Goal: Download file/media

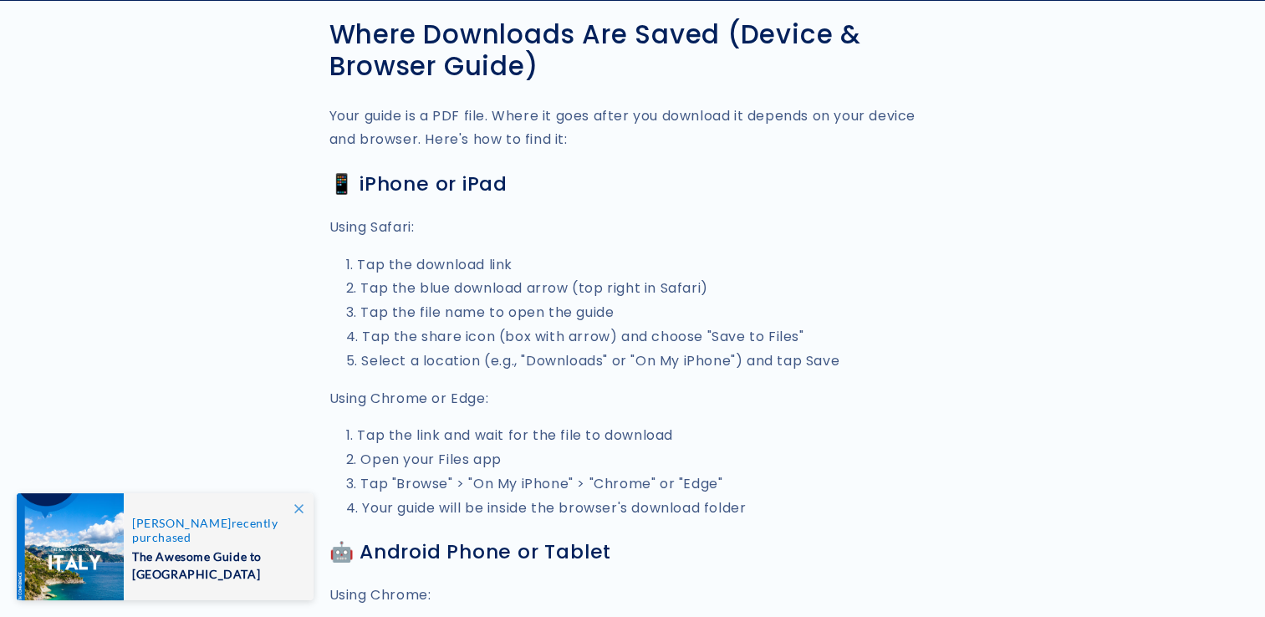
scroll to position [836, 0]
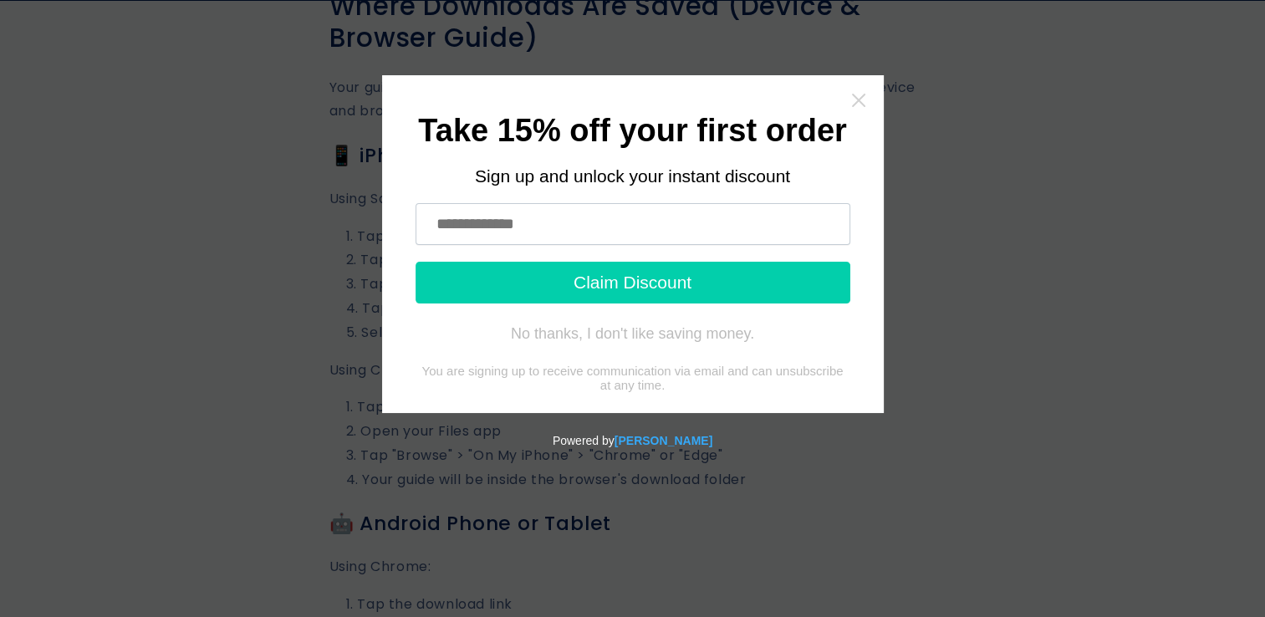
click at [860, 99] on icon "Close widget" at bounding box center [857, 100] width 13 height 13
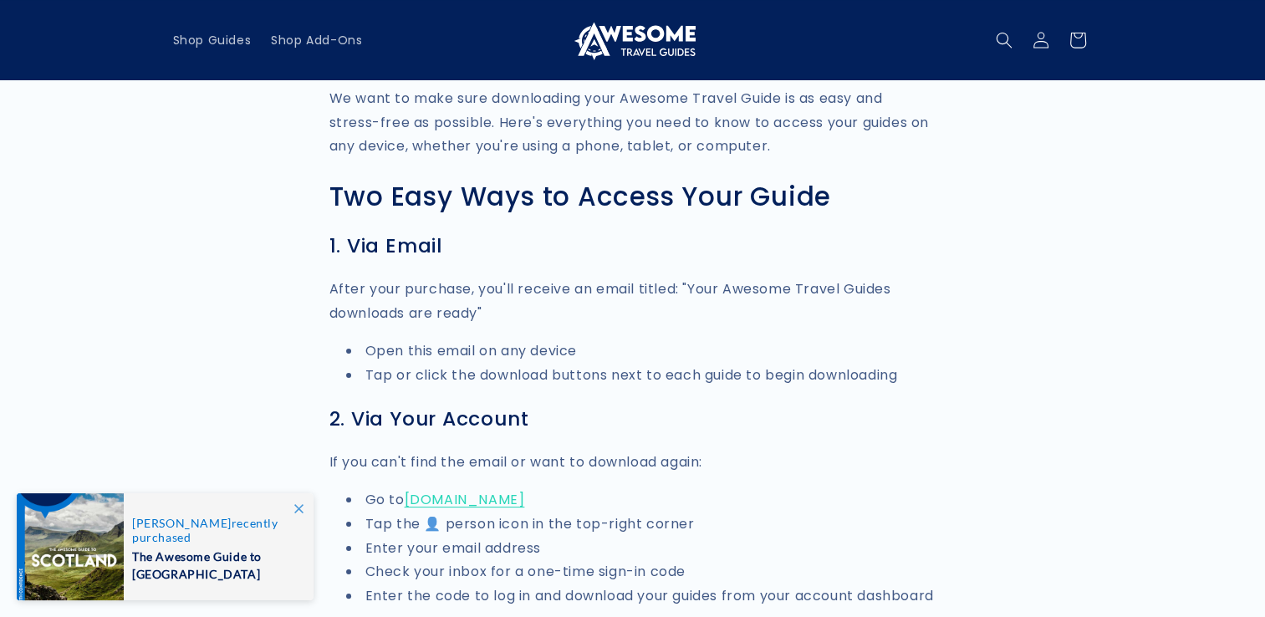
scroll to position [167, 0]
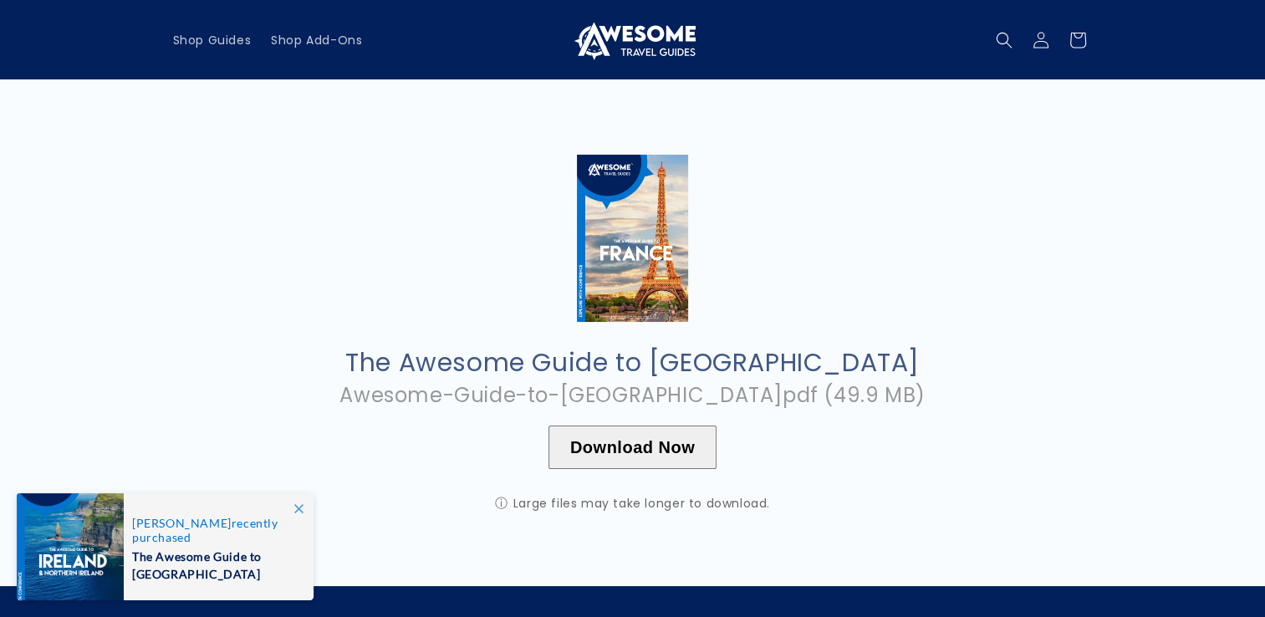
click at [659, 437] on button "Download Now" at bounding box center [633, 447] width 168 height 43
